Goal: Navigation & Orientation: Find specific page/section

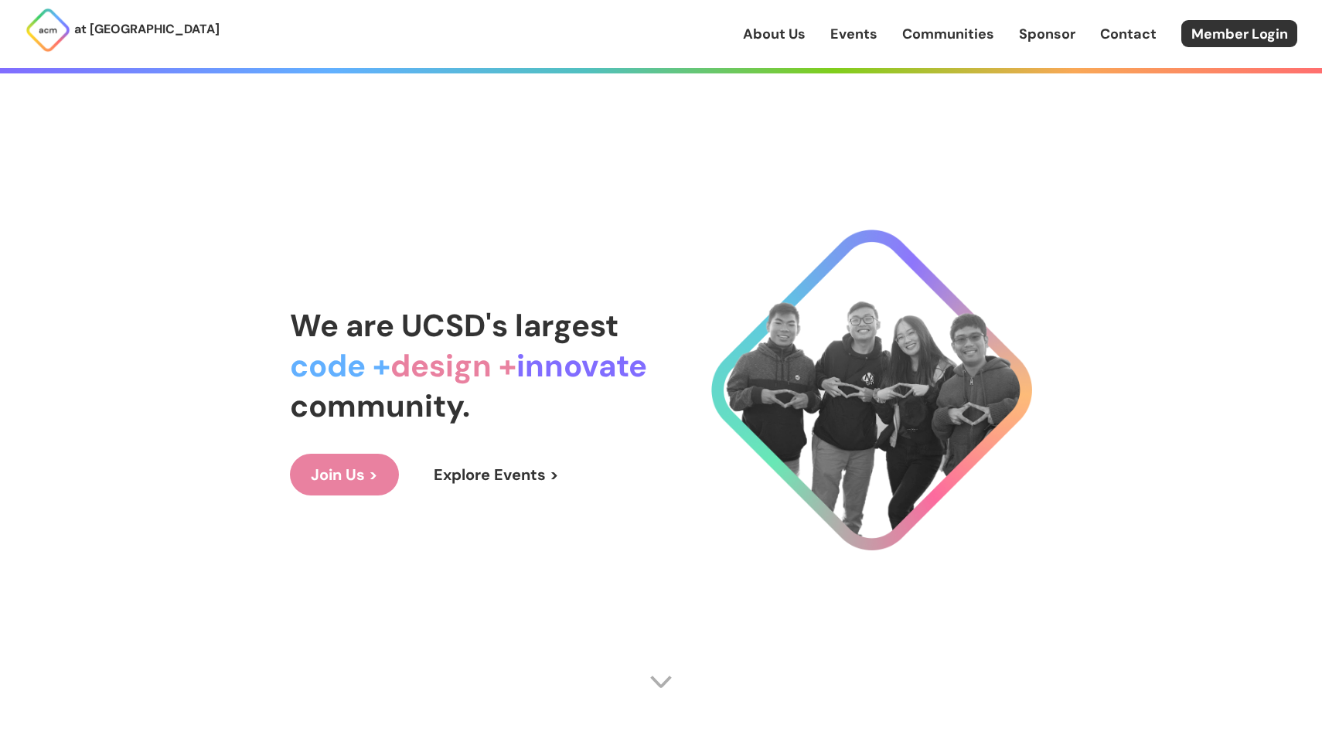
click at [372, 471] on link "Join Us >" at bounding box center [344, 475] width 109 height 42
click at [429, 325] on span "We are UCSD's largest" at bounding box center [454, 325] width 329 height 40
click at [850, 37] on link "Events" at bounding box center [853, 34] width 47 height 20
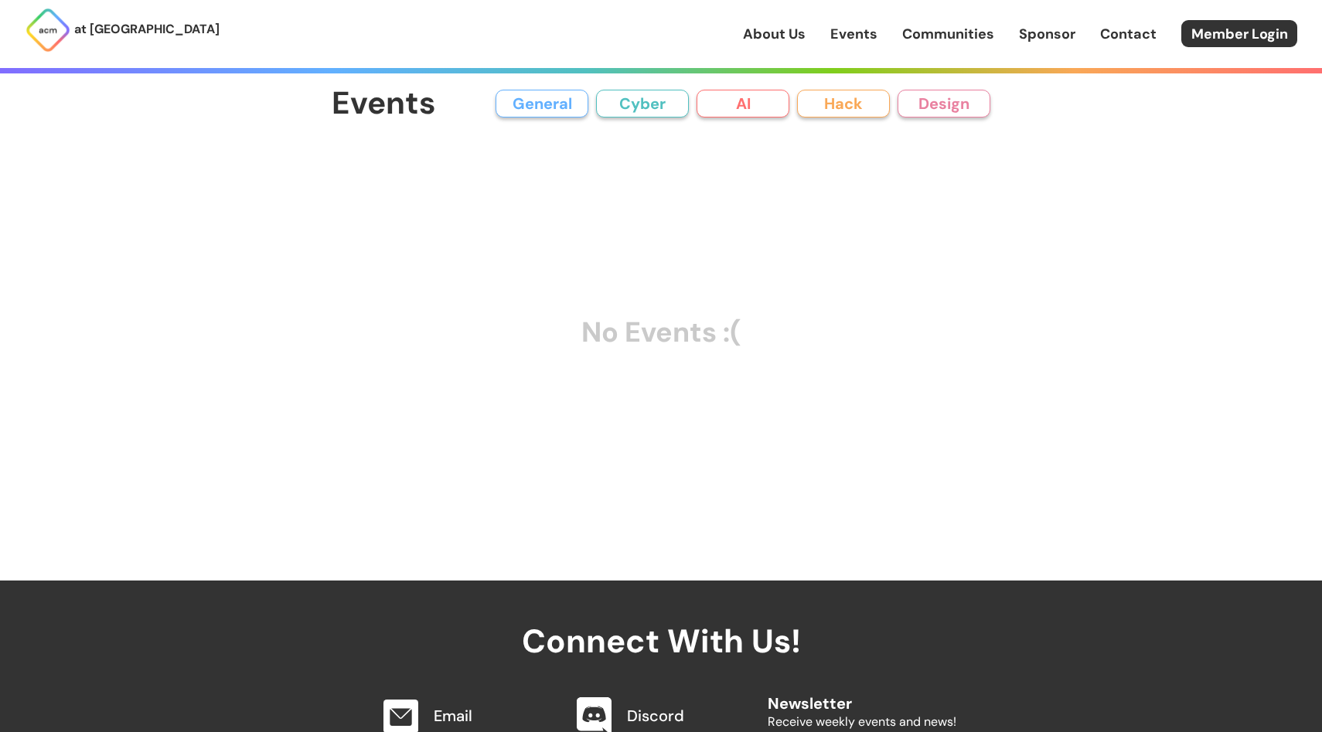
click at [835, 31] on link "Events" at bounding box center [853, 34] width 47 height 20
click at [768, 32] on link "About Us" at bounding box center [774, 34] width 63 height 20
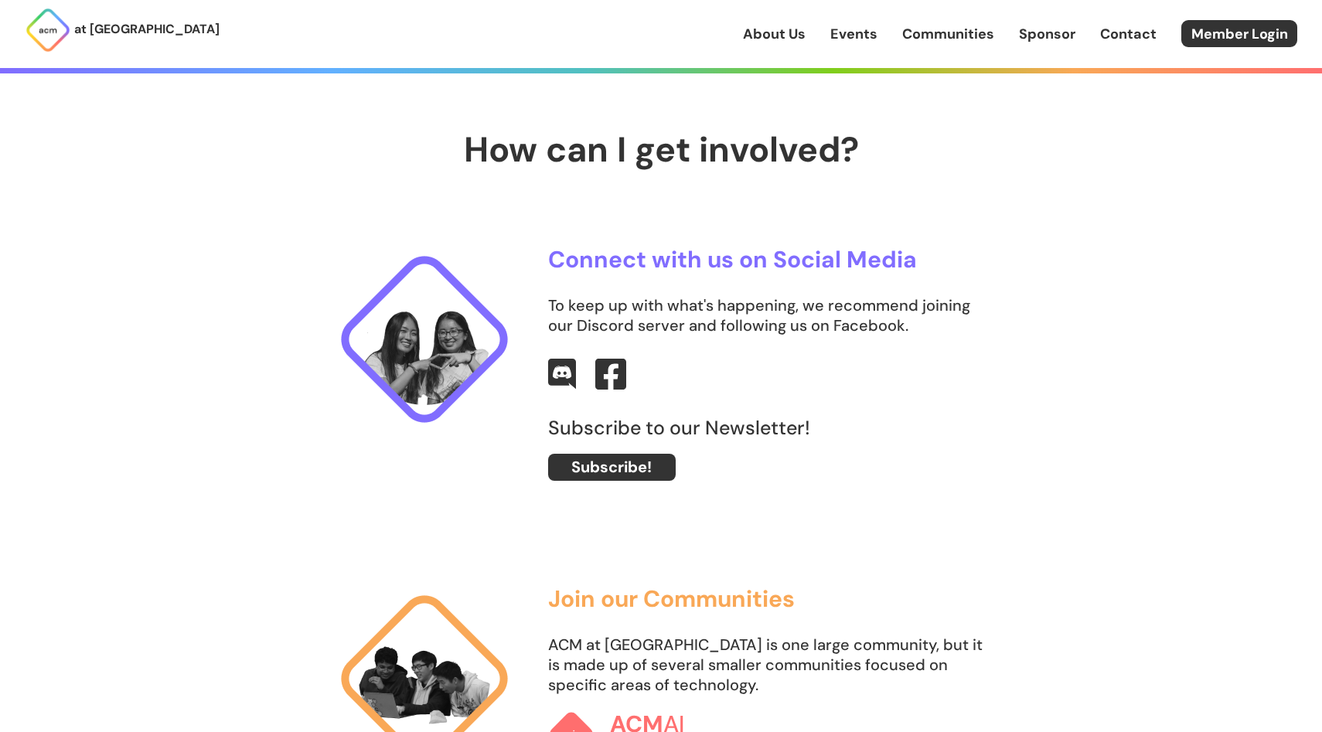
scroll to position [635, 0]
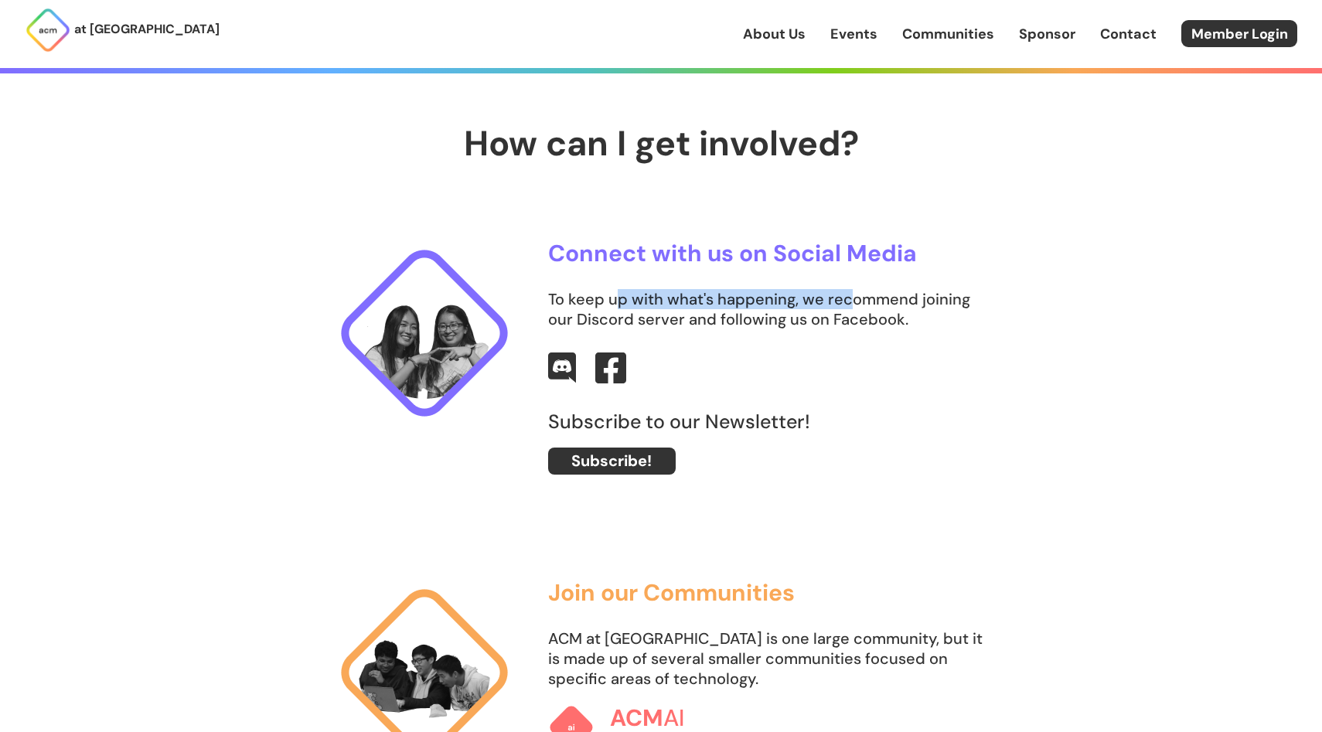
drag, startPoint x: 621, startPoint y: 291, endPoint x: 848, endPoint y: 295, distance: 226.5
click at [850, 295] on p "To keep up with what's happening, we recommend joining our Discord server and f…" at bounding box center [769, 309] width 442 height 40
click at [834, 316] on p "To keep up with what's happening, we recommend joining our Discord server and f…" at bounding box center [769, 309] width 442 height 40
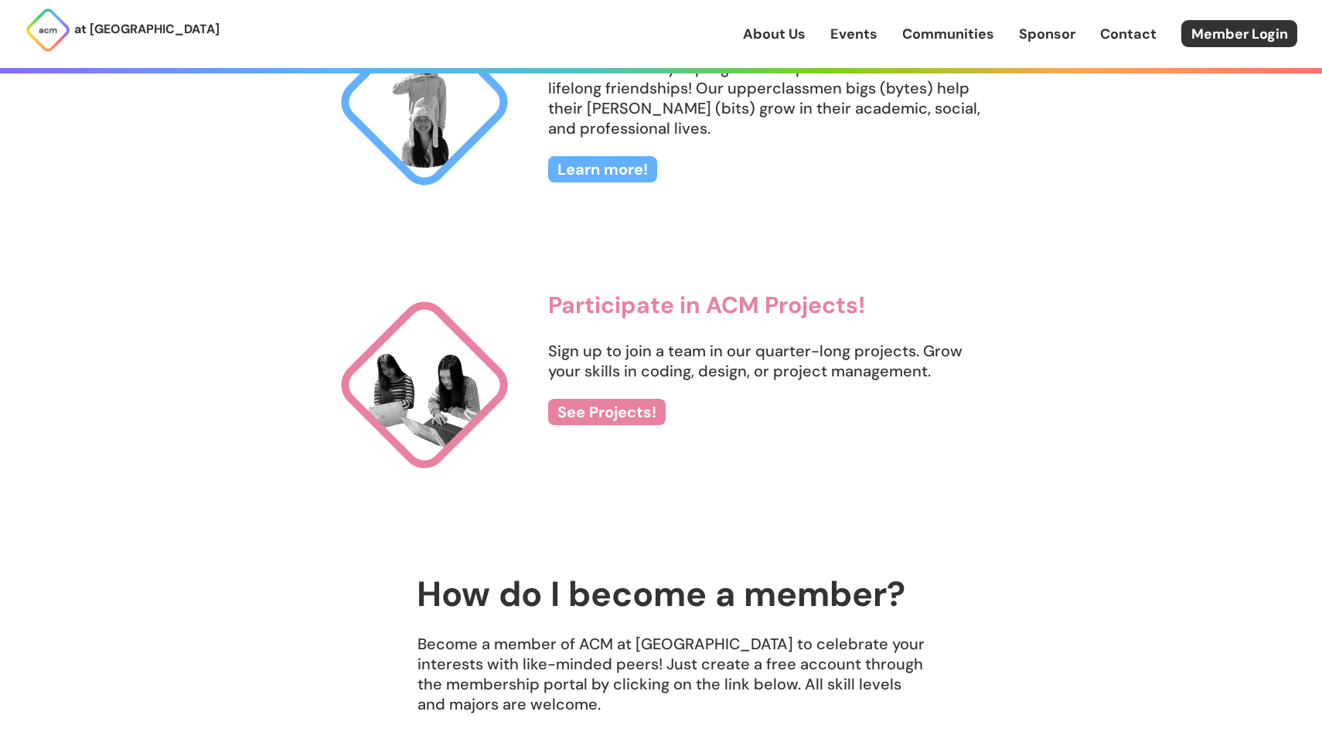
scroll to position [1707, 0]
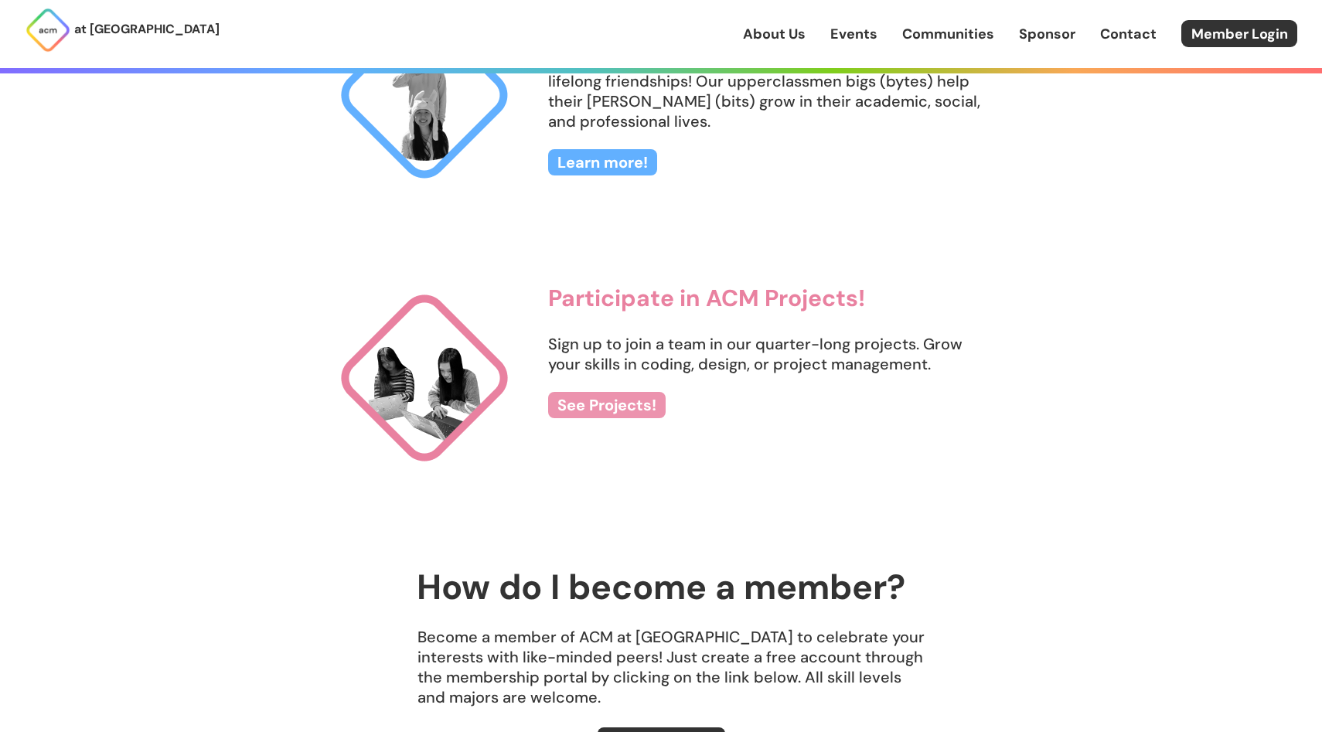
click at [626, 404] on link "See Projects!" at bounding box center [606, 405] width 117 height 26
